Goal: Transaction & Acquisition: Book appointment/travel/reservation

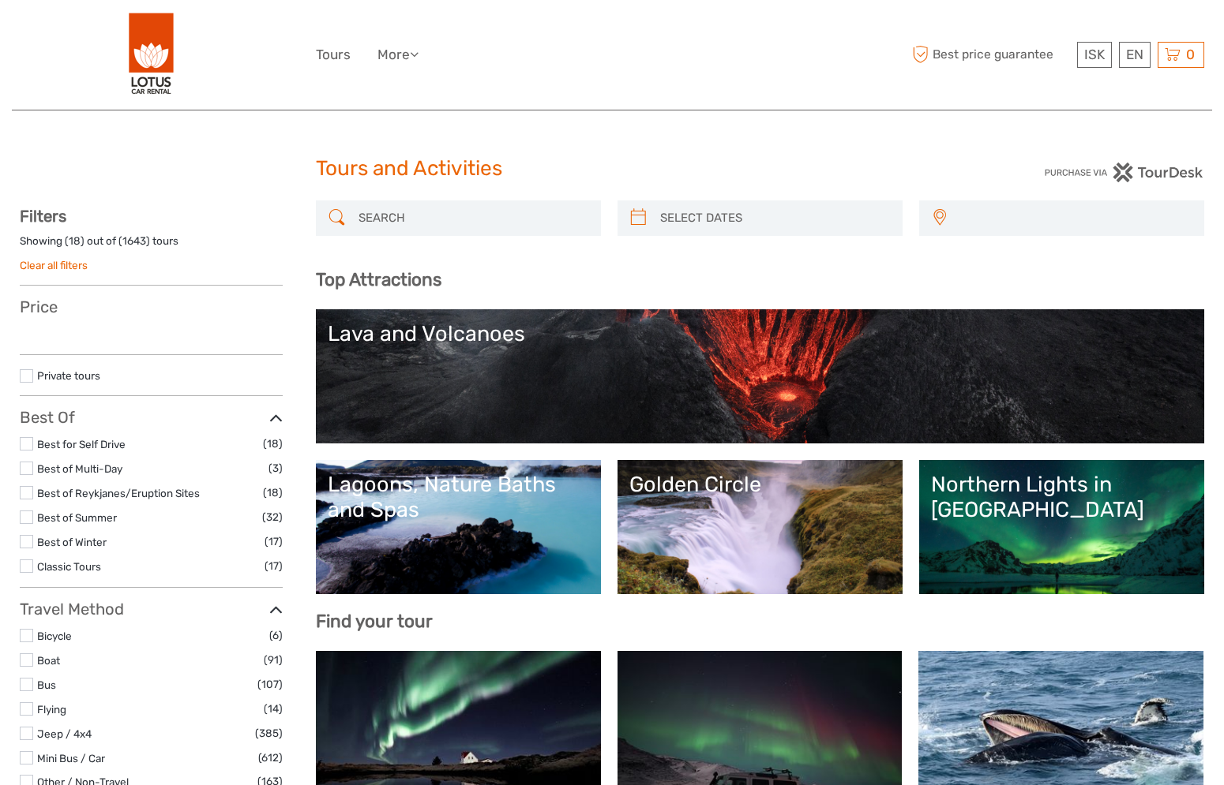
select select
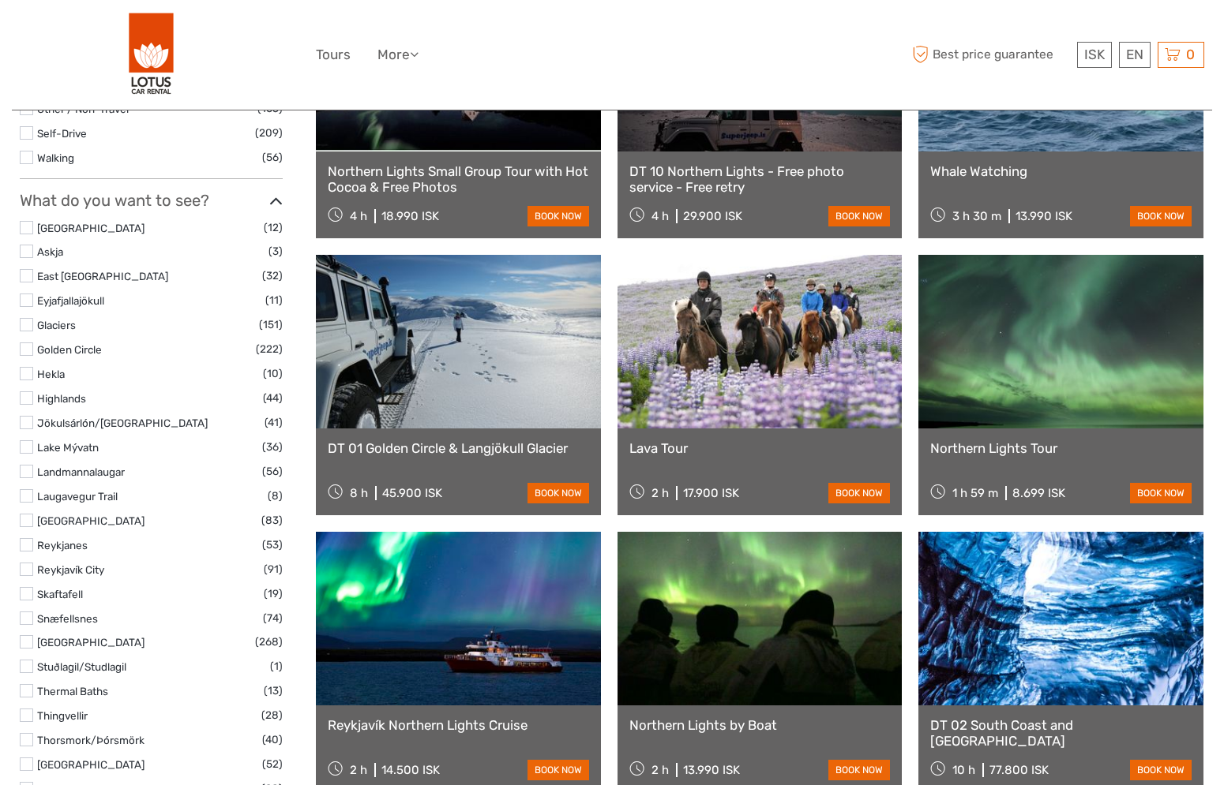
scroll to position [676, 0]
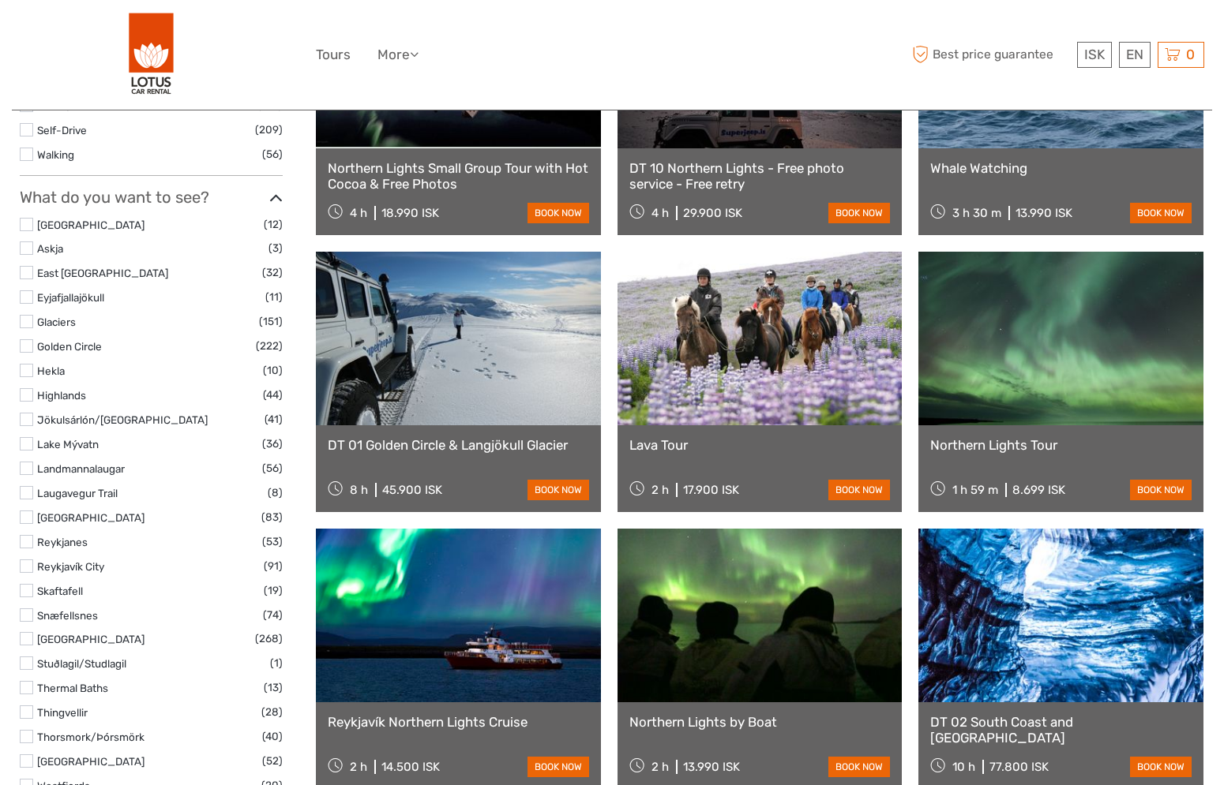
select select
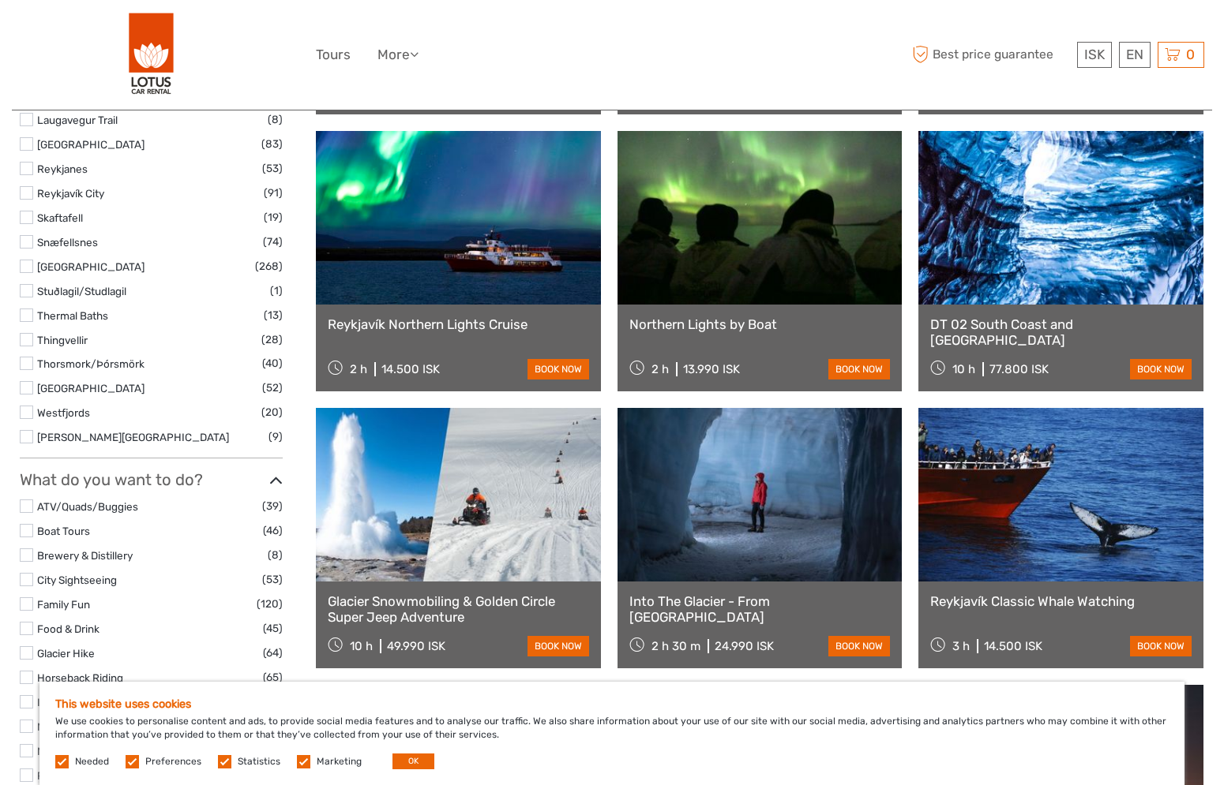
scroll to position [1127, 0]
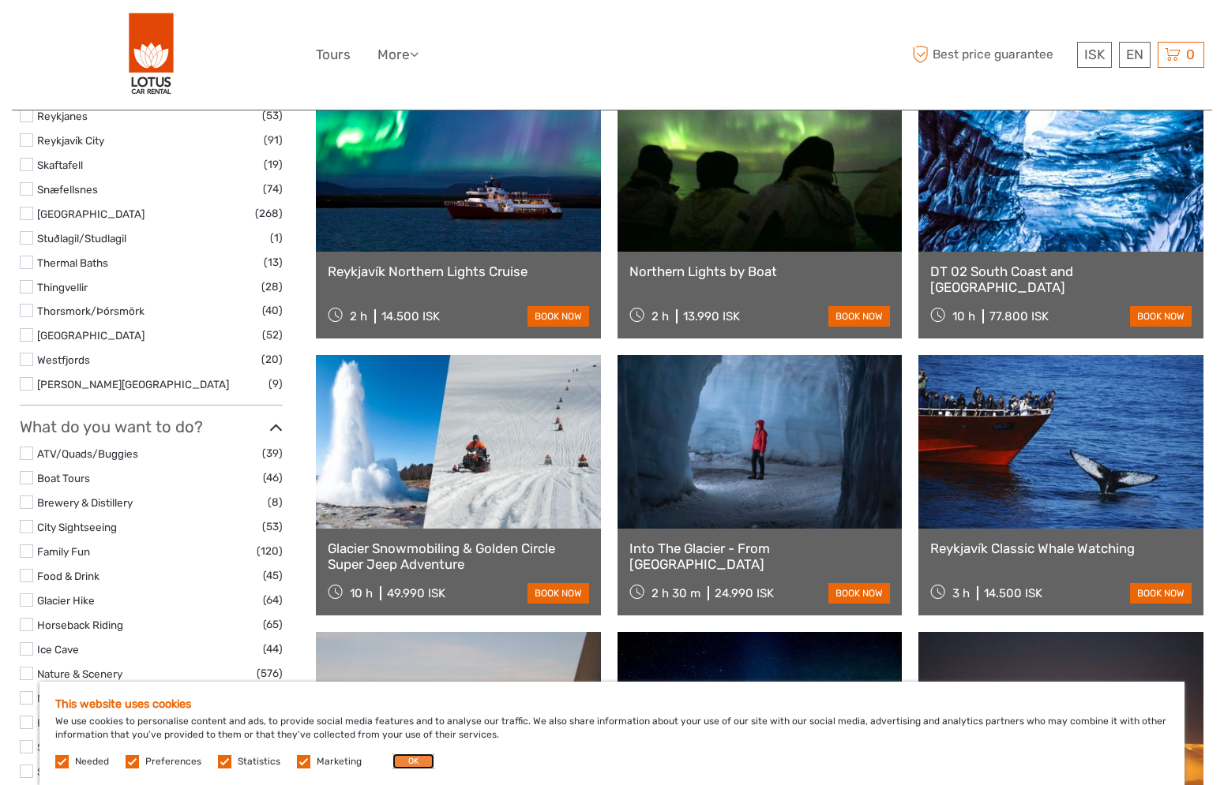
click at [417, 766] on button "OK" at bounding box center [413, 762] width 42 height 16
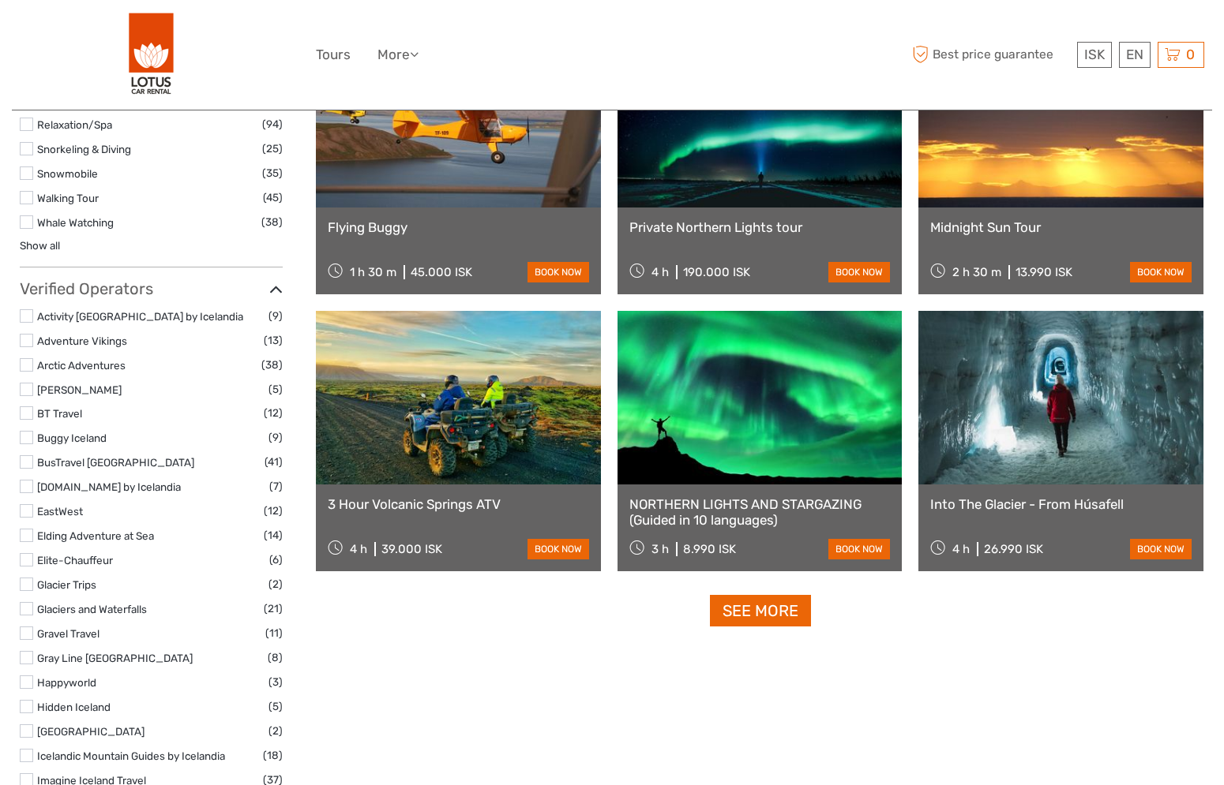
scroll to position [1996, 0]
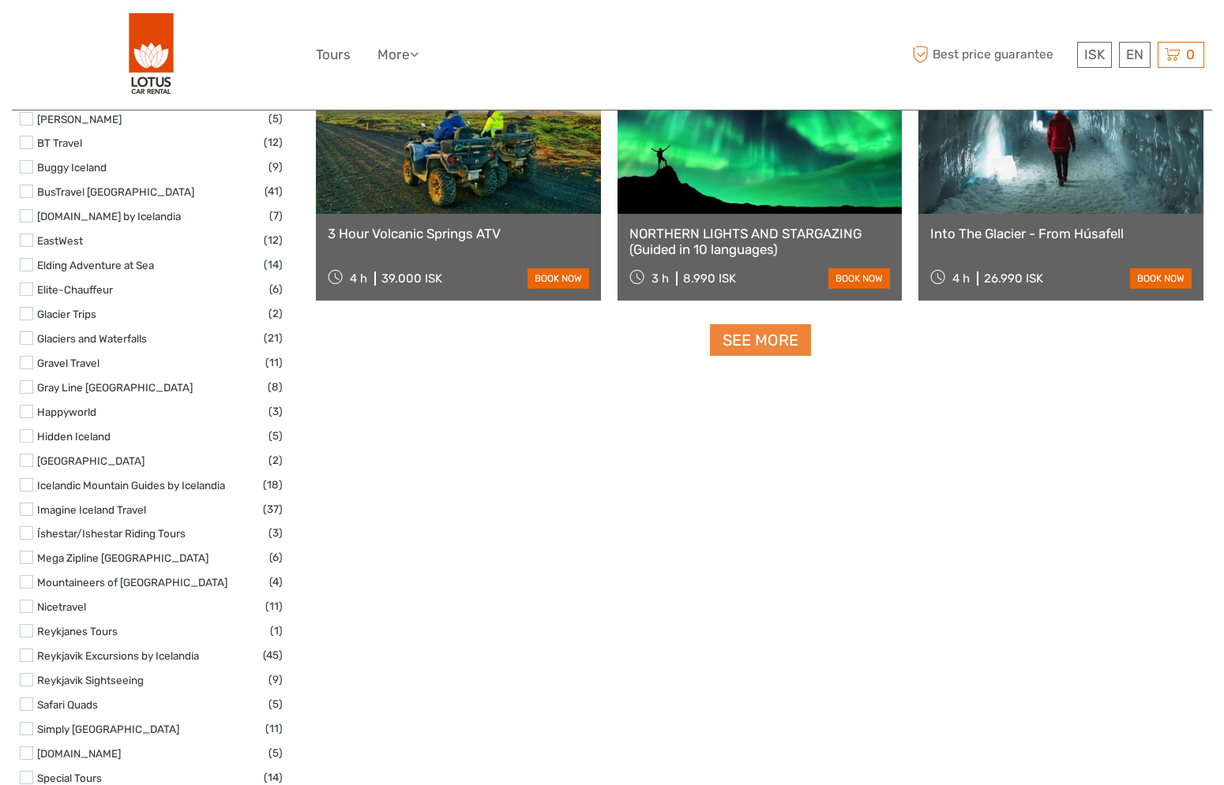
click at [776, 343] on link "See more" at bounding box center [760, 340] width 101 height 32
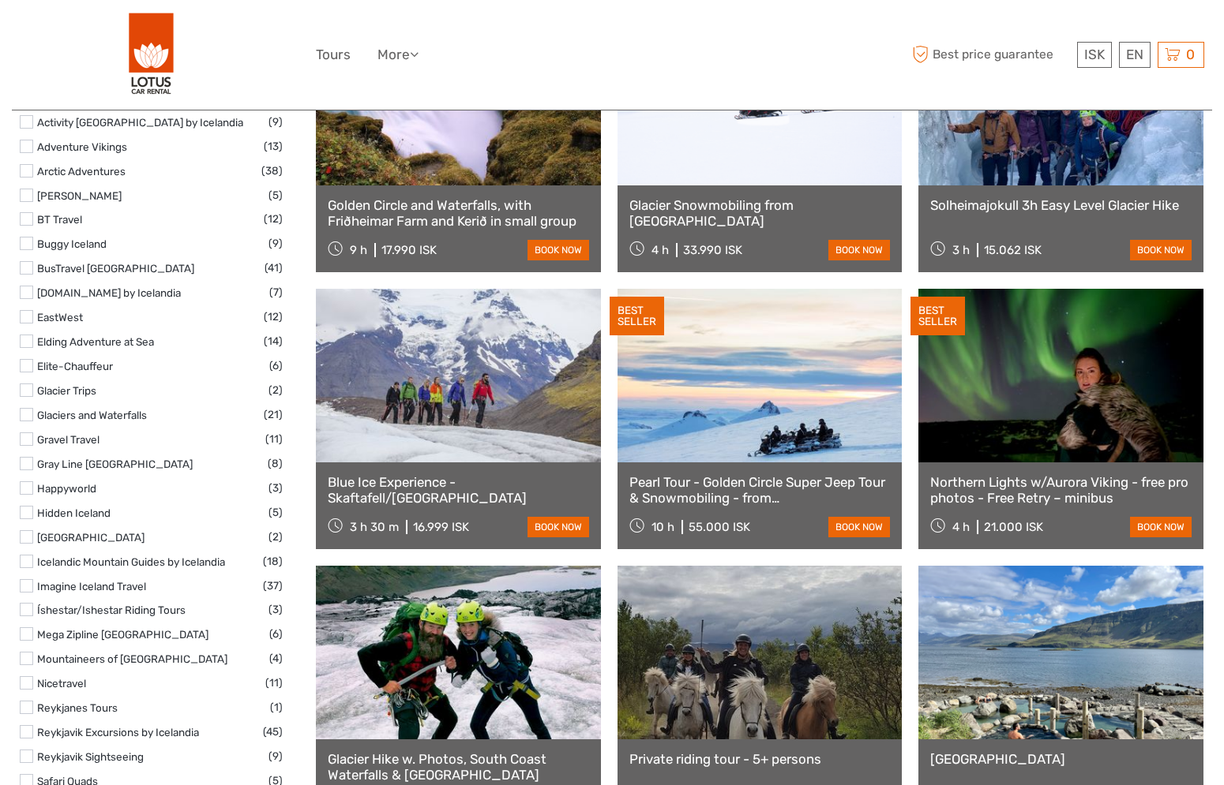
scroll to position [1903, 0]
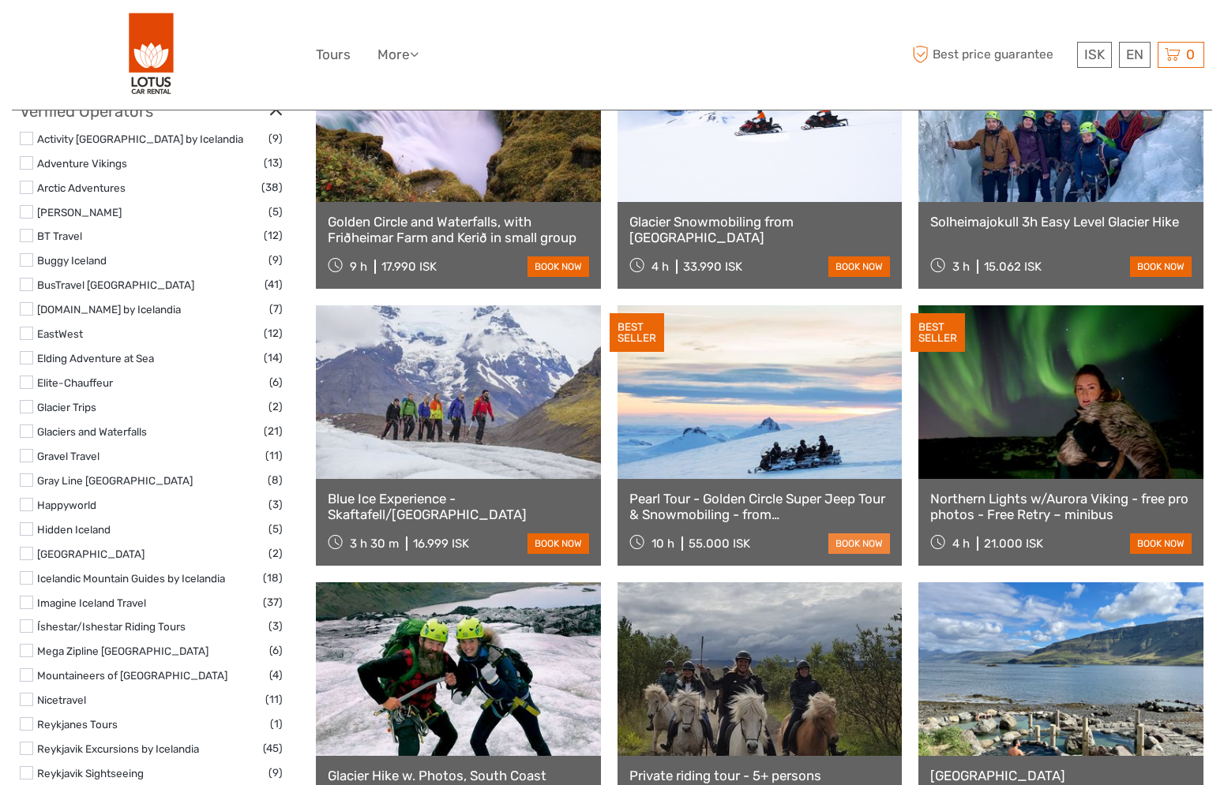
click at [858, 544] on link "book now" at bounding box center [859, 544] width 62 height 21
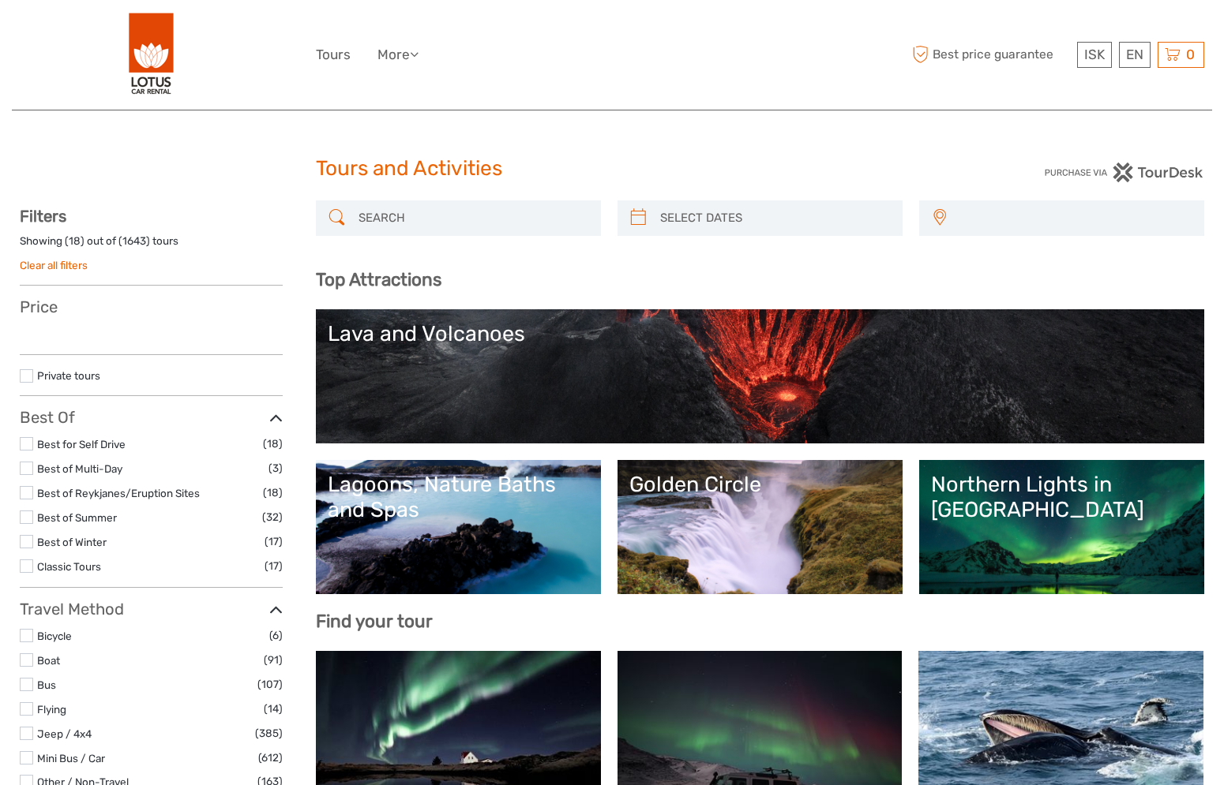
select select
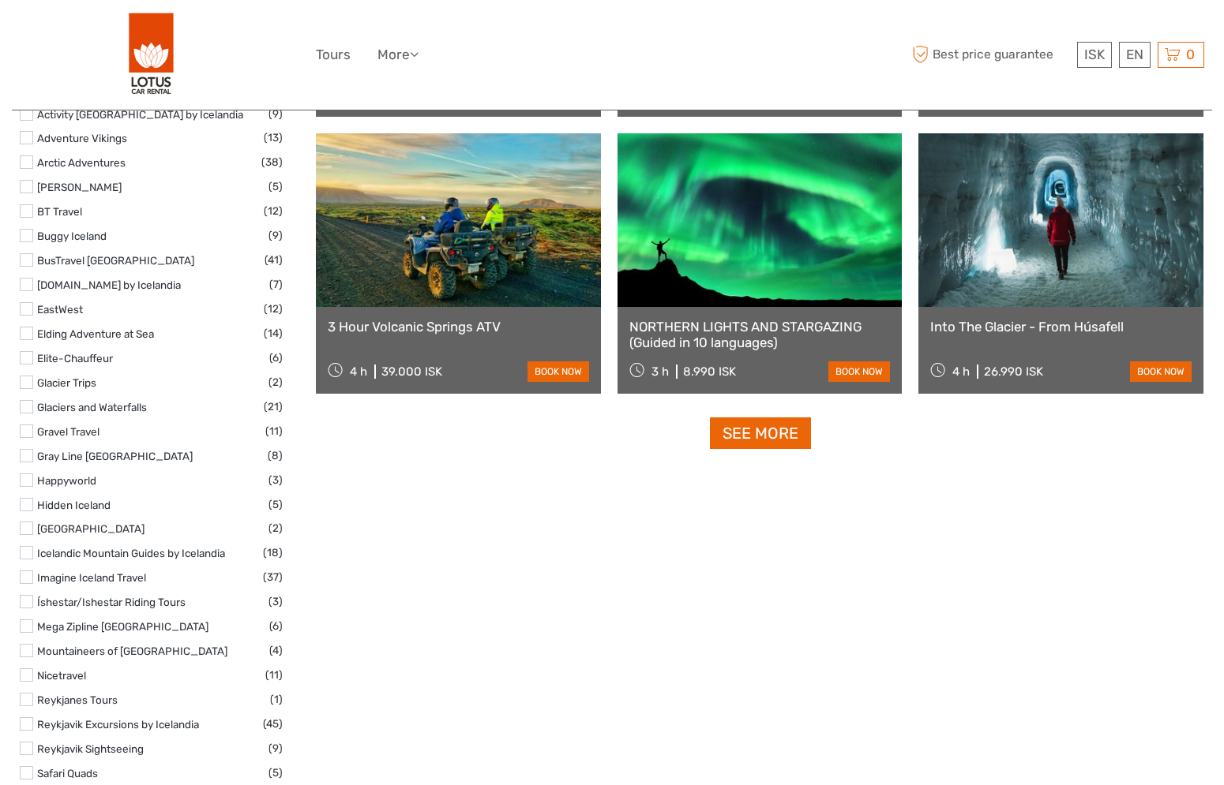
select select
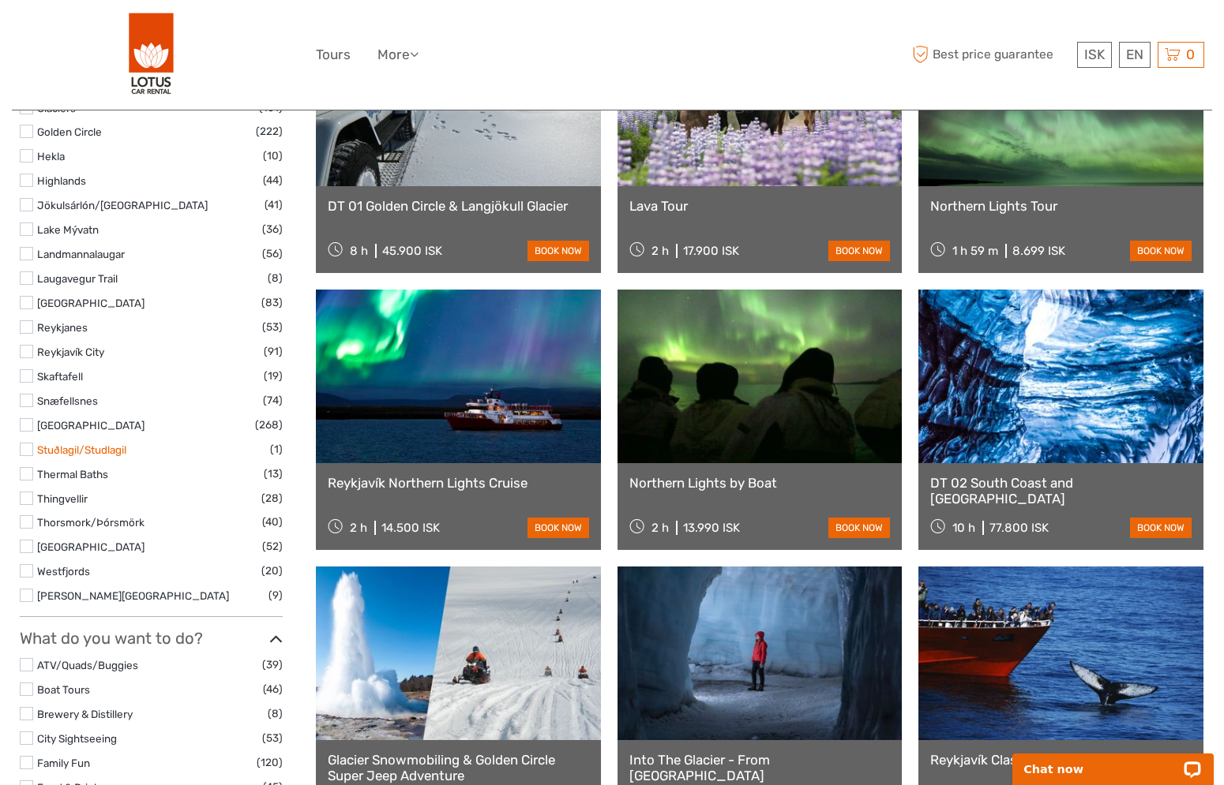
scroll to position [916, 0]
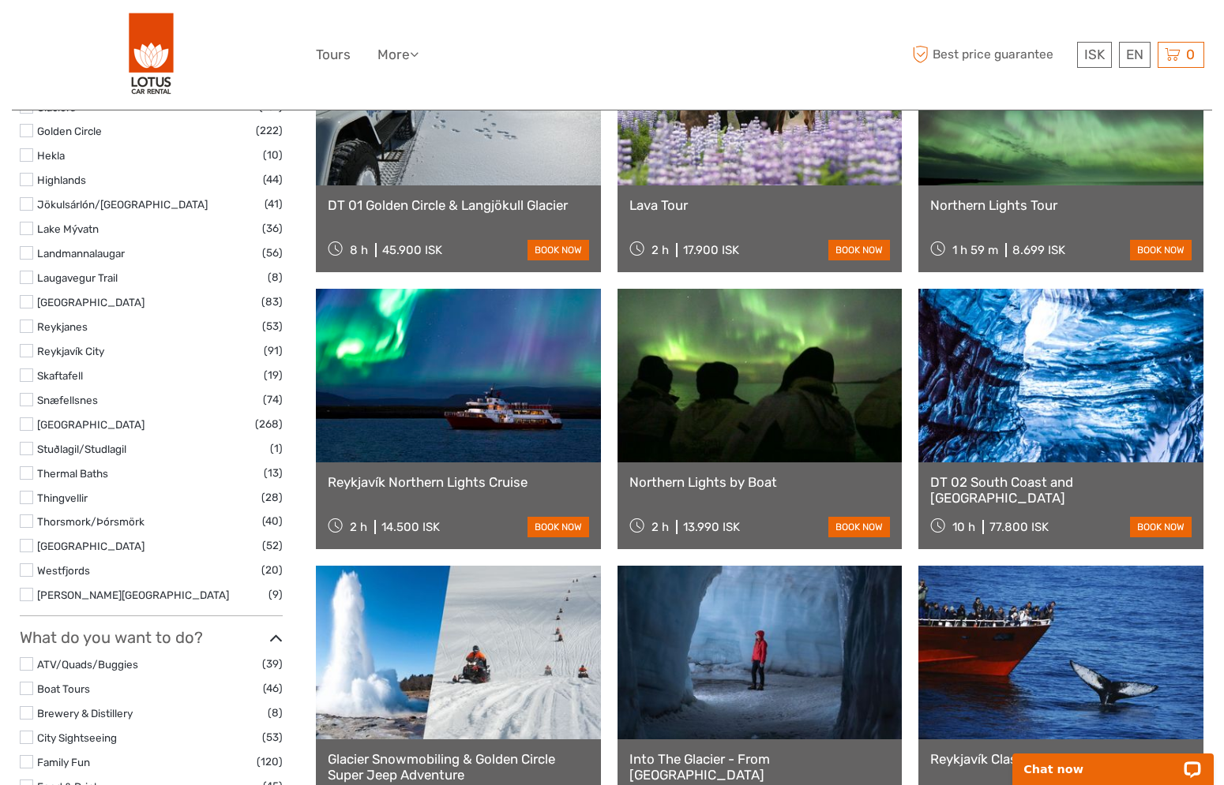
click at [25, 547] on label at bounding box center [26, 545] width 13 height 13
click at [0, 0] on input "checkbox" at bounding box center [0, 0] width 0 height 0
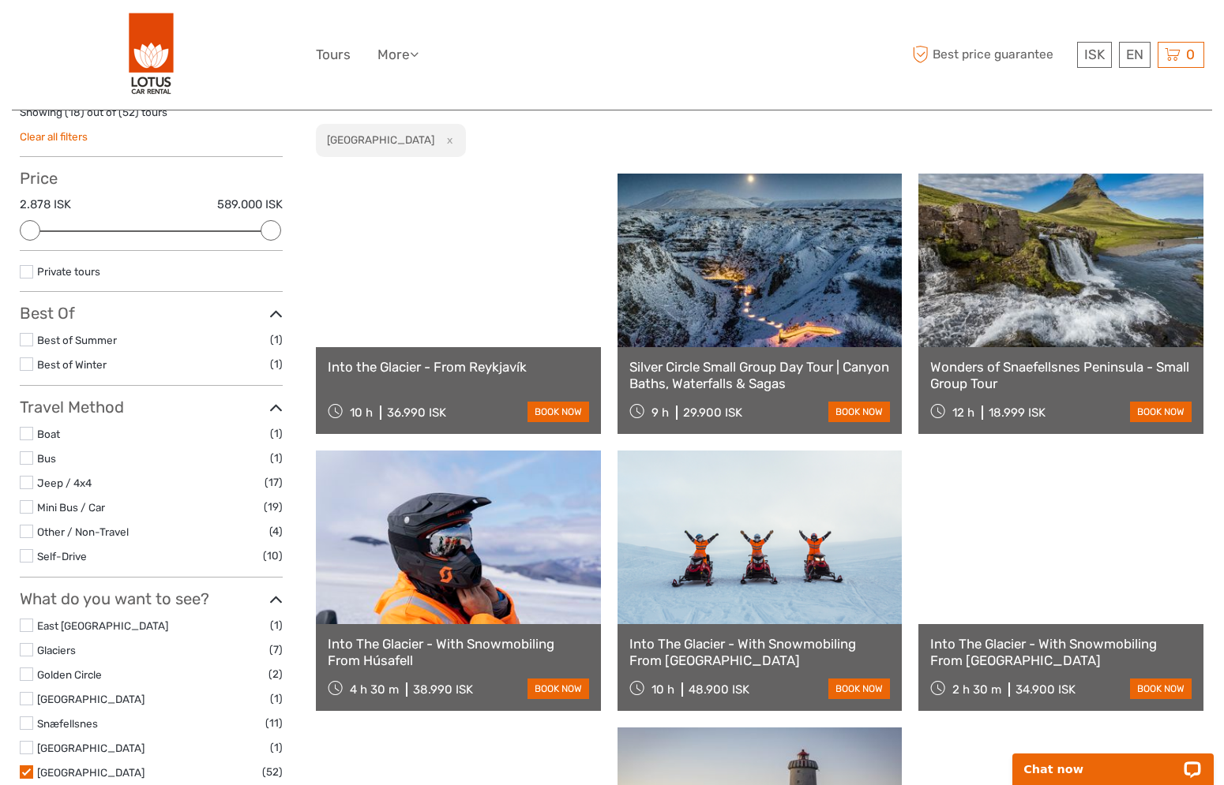
scroll to position [136, 0]
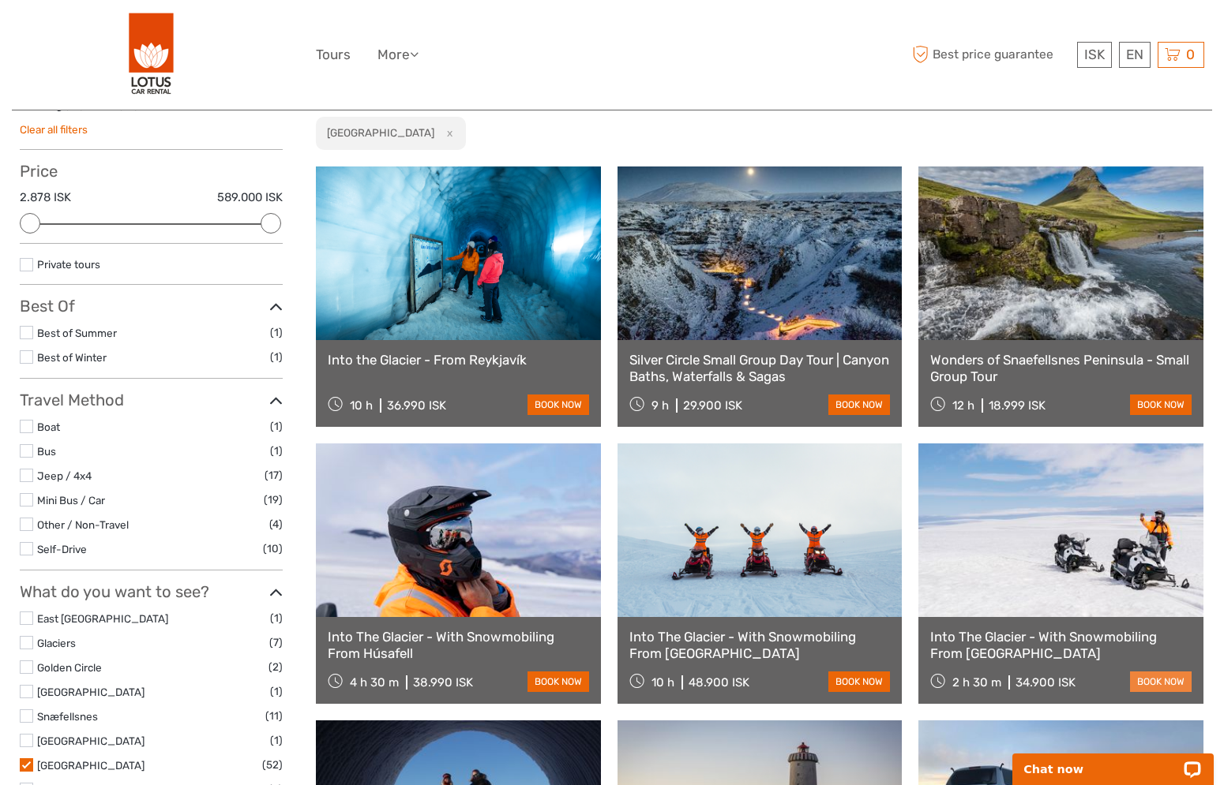
click at [1171, 685] on link "book now" at bounding box center [1161, 682] width 62 height 21
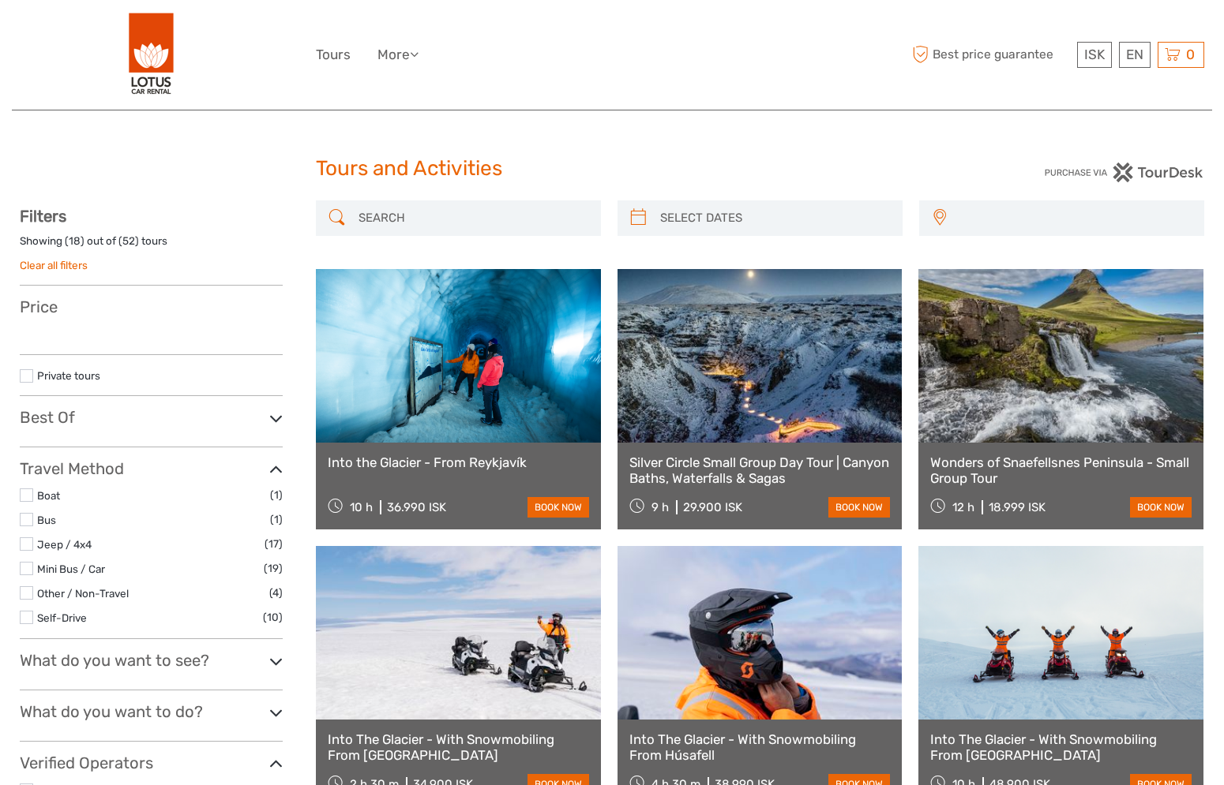
select select
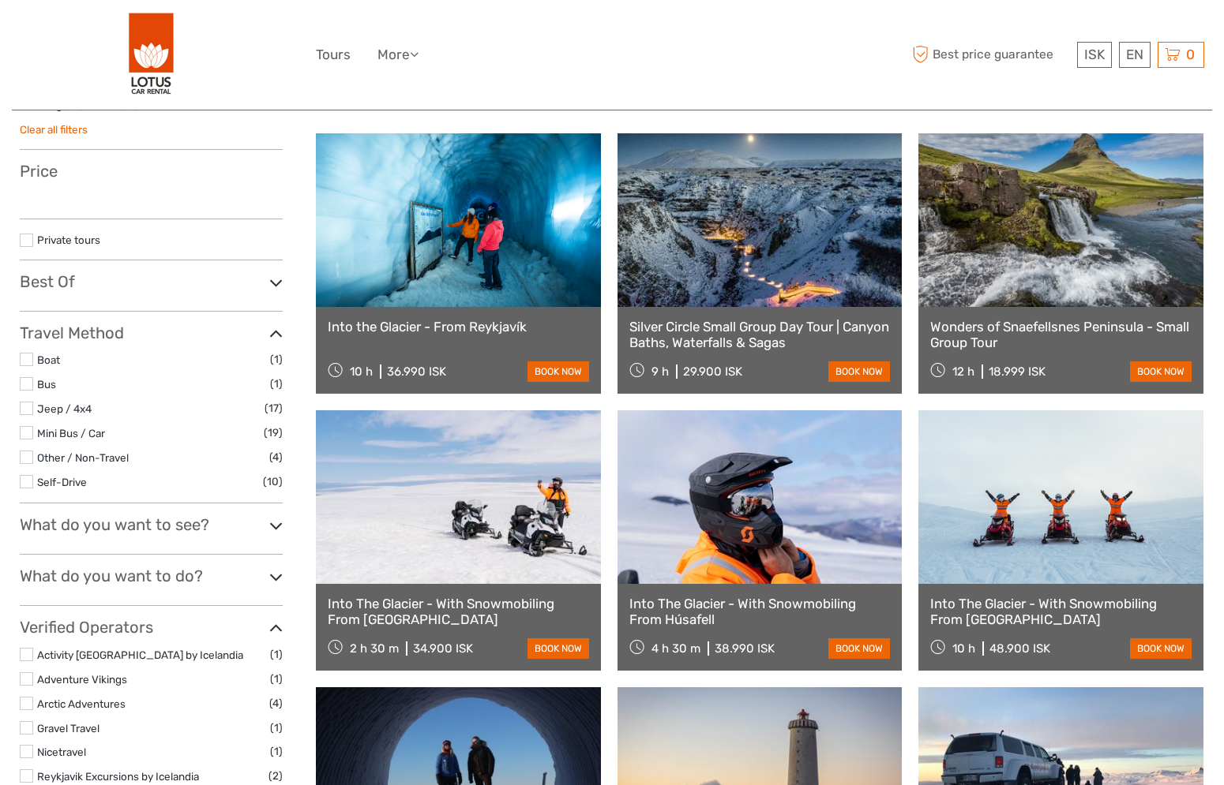
select select
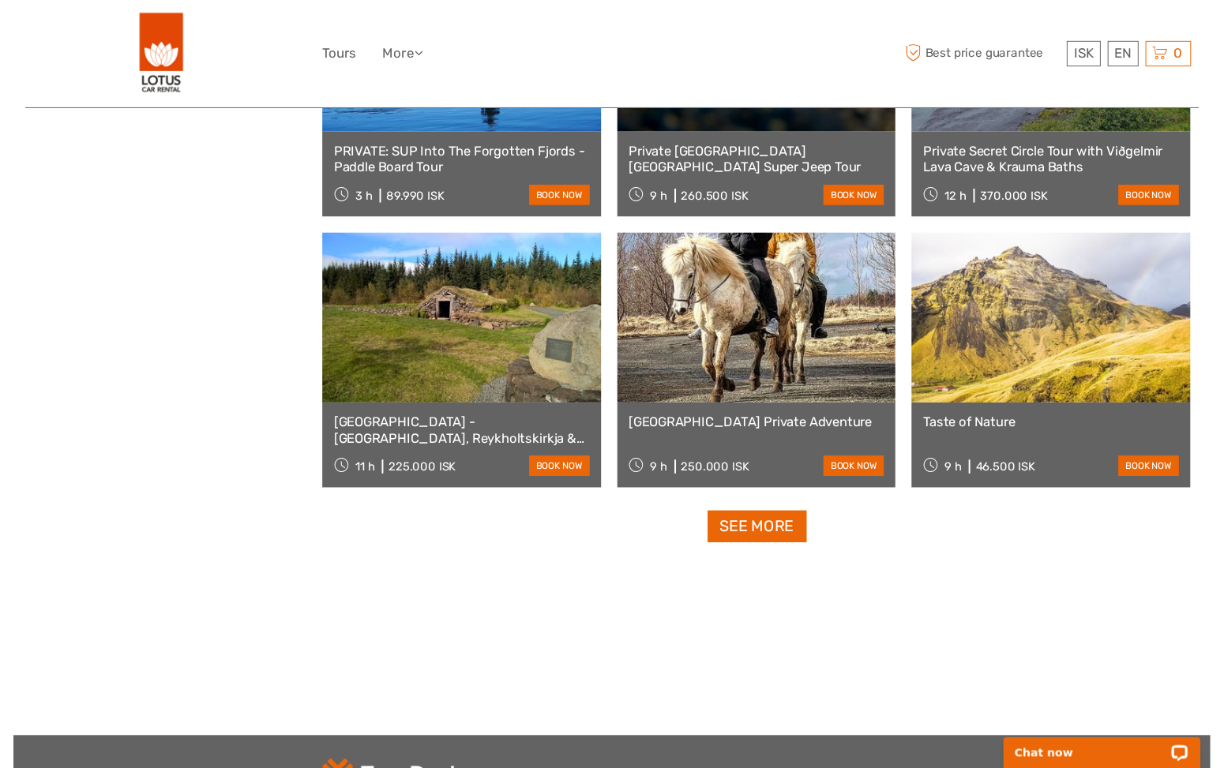
scroll to position [1449, 0]
